Goal: Transaction & Acquisition: Subscribe to service/newsletter

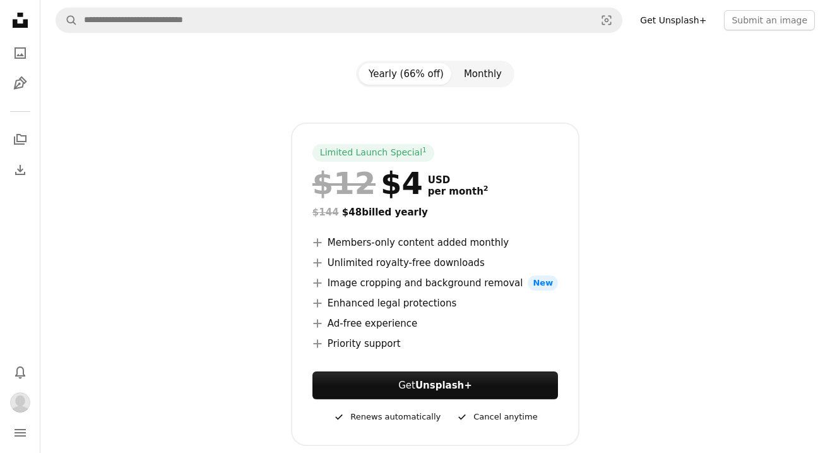
click at [471, 68] on button "Monthly" at bounding box center [483, 73] width 58 height 21
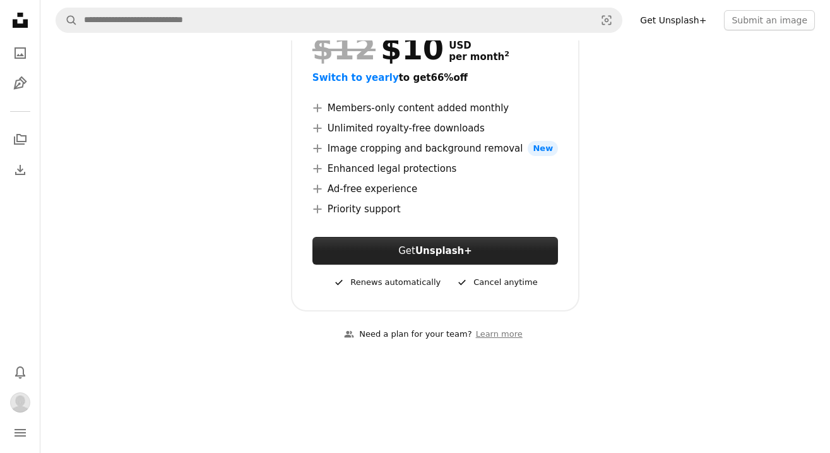
click at [436, 259] on link "Get Unsplash+" at bounding box center [436, 251] width 246 height 28
